Goal: Find specific page/section: Find specific page/section

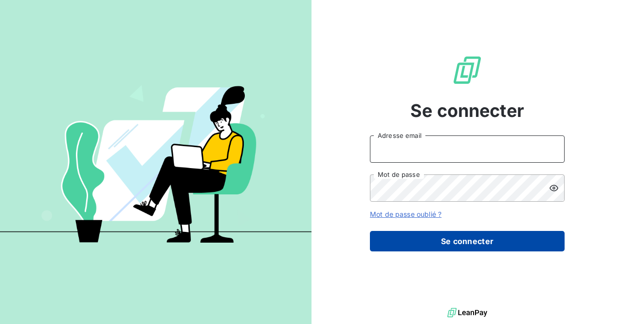
type input "[EMAIL_ADDRESS][DOMAIN_NAME]"
click at [467, 241] on button "Se connecter" at bounding box center [467, 241] width 195 height 20
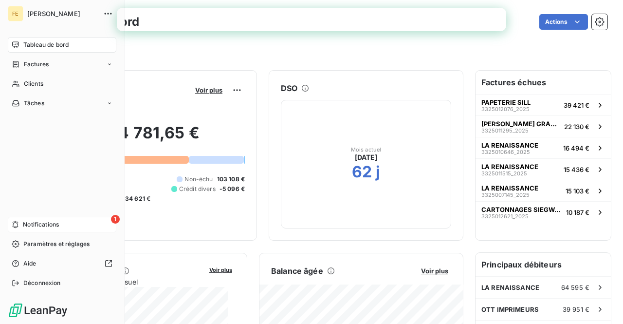
click at [27, 220] on span "Notifications" at bounding box center [41, 224] width 36 height 9
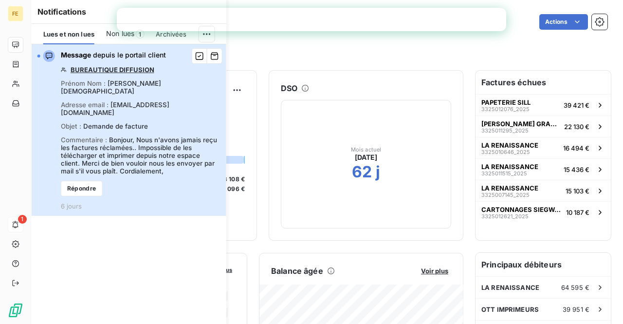
click at [144, 136] on span "Bonjour, Nous n'avons jamais reçu les factures réclamées.. Impossible de les té…" at bounding box center [139, 155] width 156 height 39
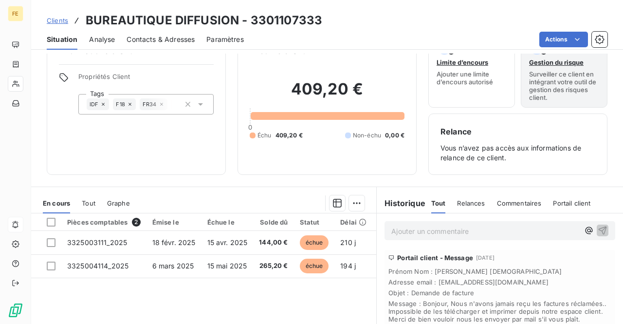
scroll to position [49, 0]
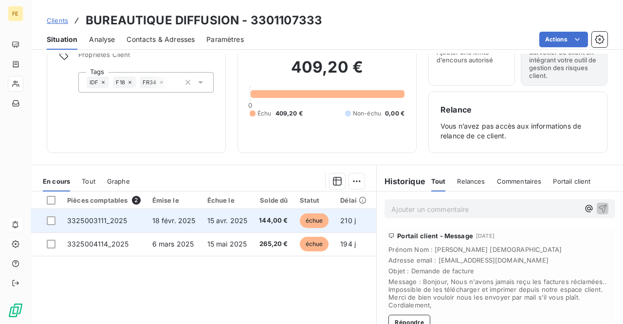
click at [116, 219] on span "3325003111_2025" at bounding box center [97, 220] width 60 height 8
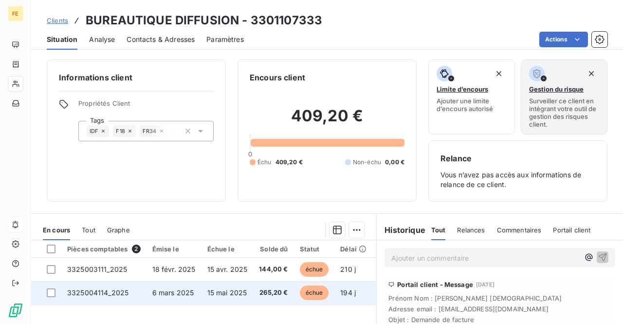
click at [106, 292] on span "3325004114_2025" at bounding box center [97, 292] width 61 height 8
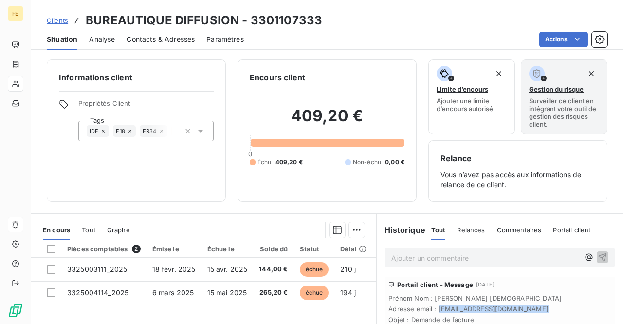
drag, startPoint x: 515, startPoint y: 307, endPoint x: 433, endPoint y: 307, distance: 82.3
click at [433, 307] on span "Adresse email : [EMAIL_ADDRESS][DOMAIN_NAME]" at bounding box center [499, 309] width 223 height 8
